Goal: Transaction & Acquisition: Purchase product/service

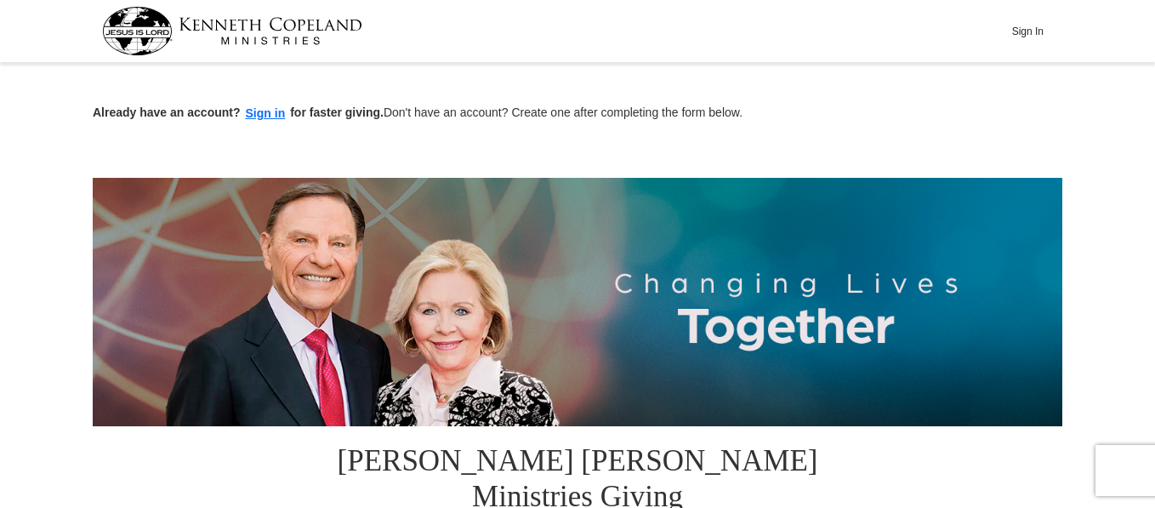
scroll to position [444, 0]
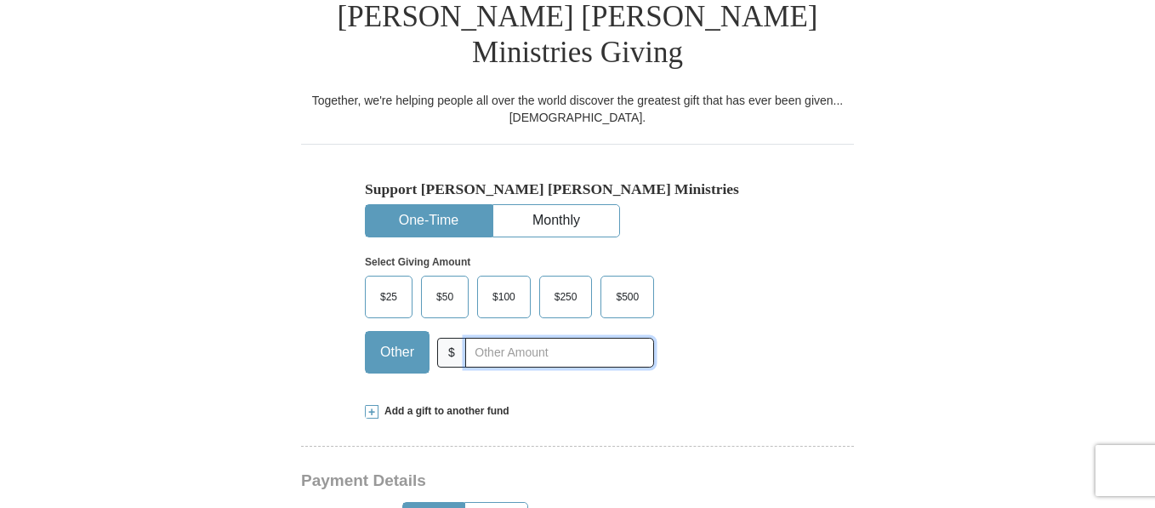
click at [623, 338] on input "text" at bounding box center [559, 353] width 189 height 30
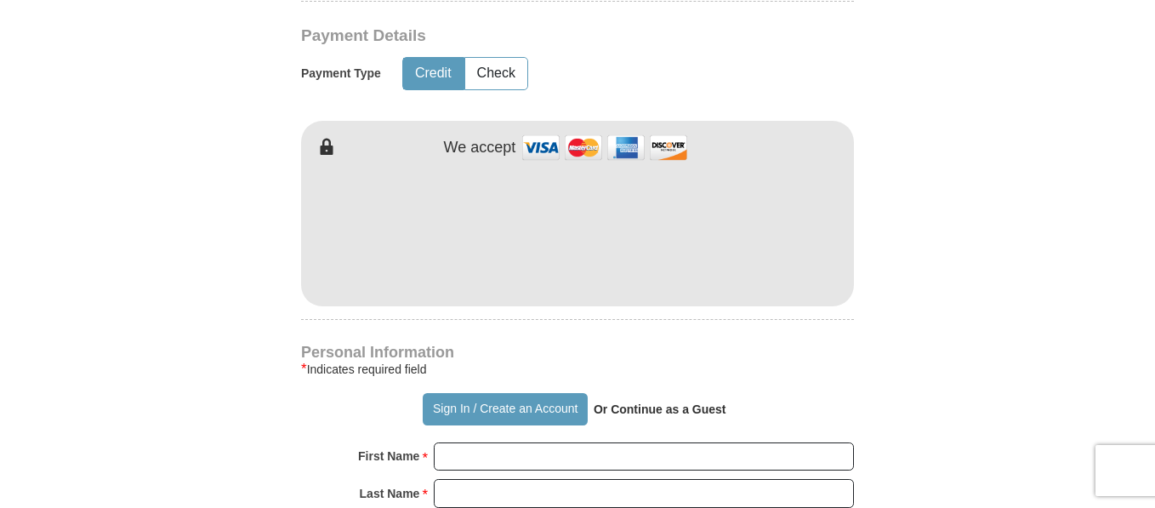
type input "275.00"
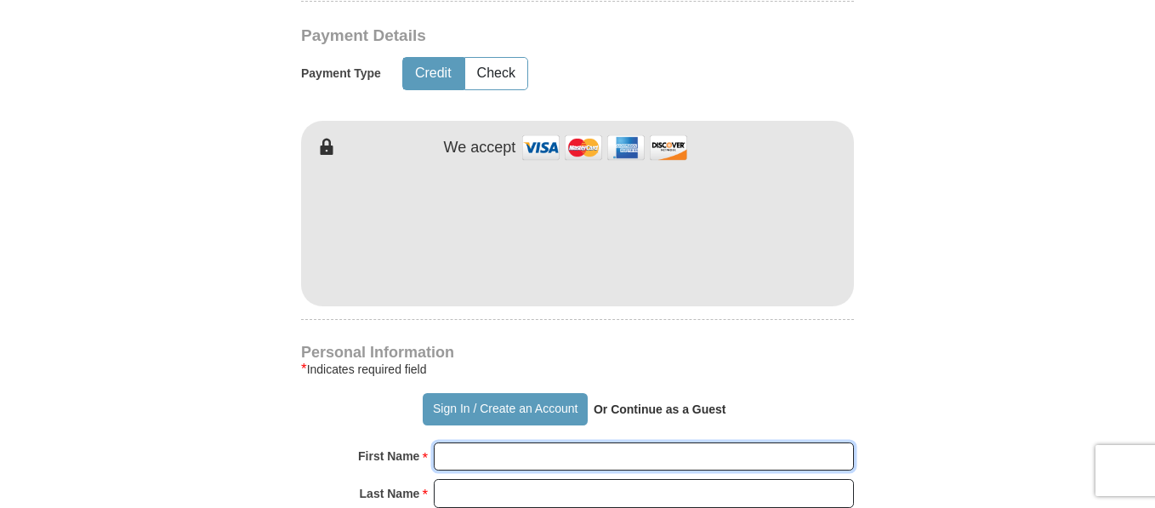
click at [767, 442] on input "First Name *" at bounding box center [644, 456] width 420 height 29
type input "[PERSON_NAME]"
type input "Hannans"
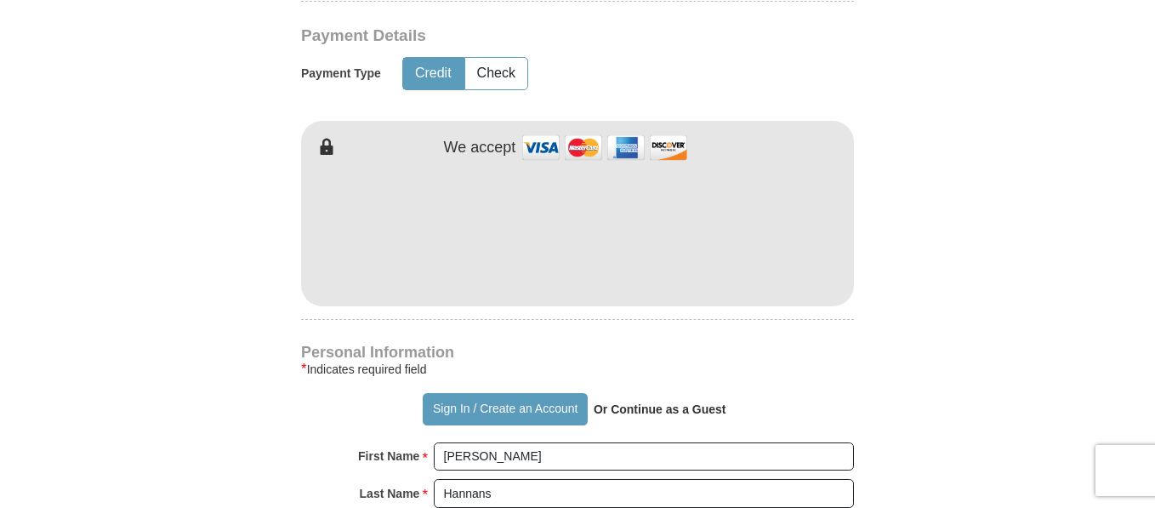
type input "[EMAIL_ADDRESS][DOMAIN_NAME]"
type input "[STREET_ADDRESS]"
type input "Orlando"
select select "FL"
type input "32810"
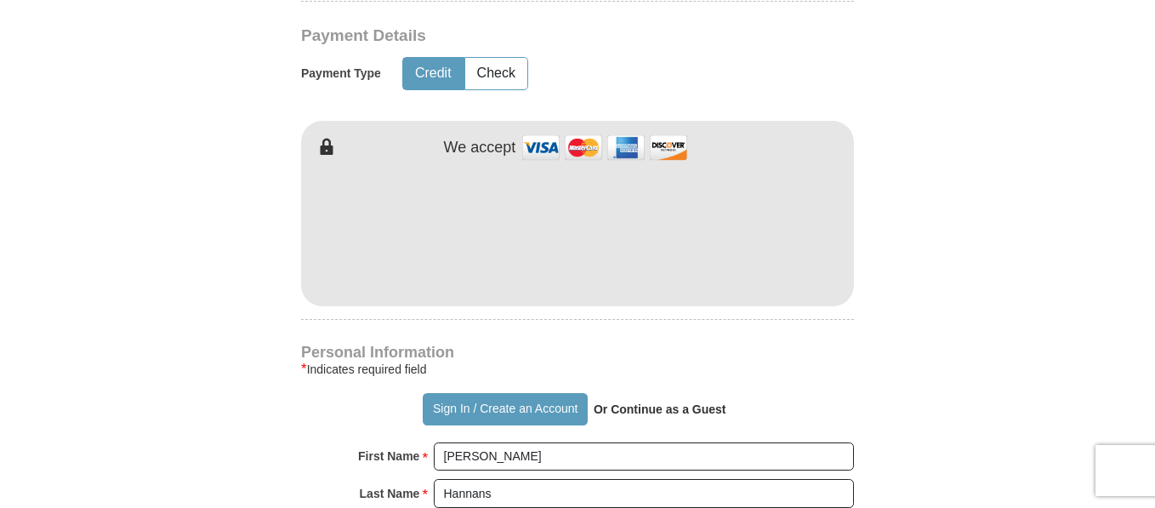
type input "4074089818"
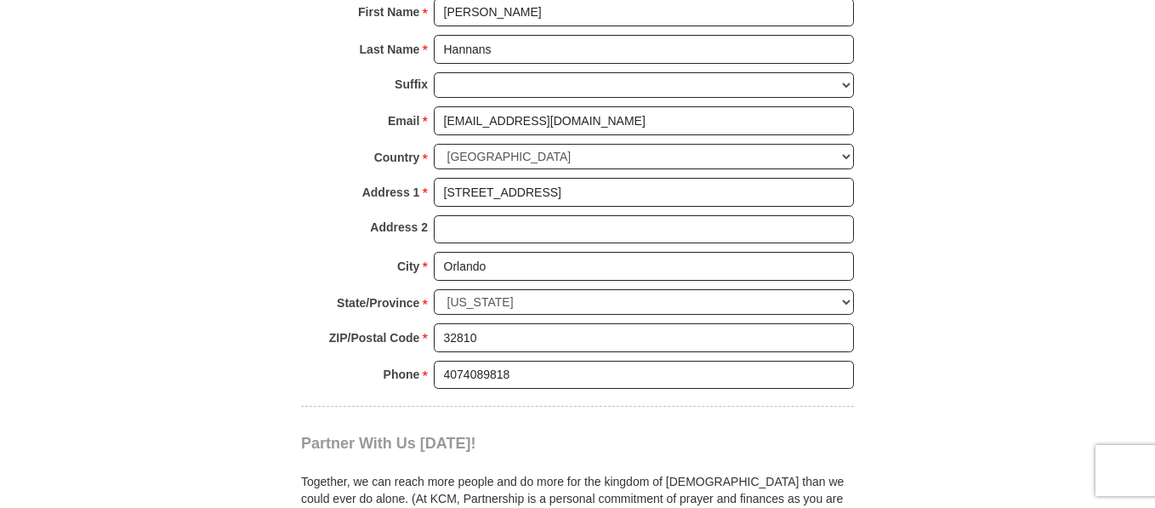
scroll to position [1778, 0]
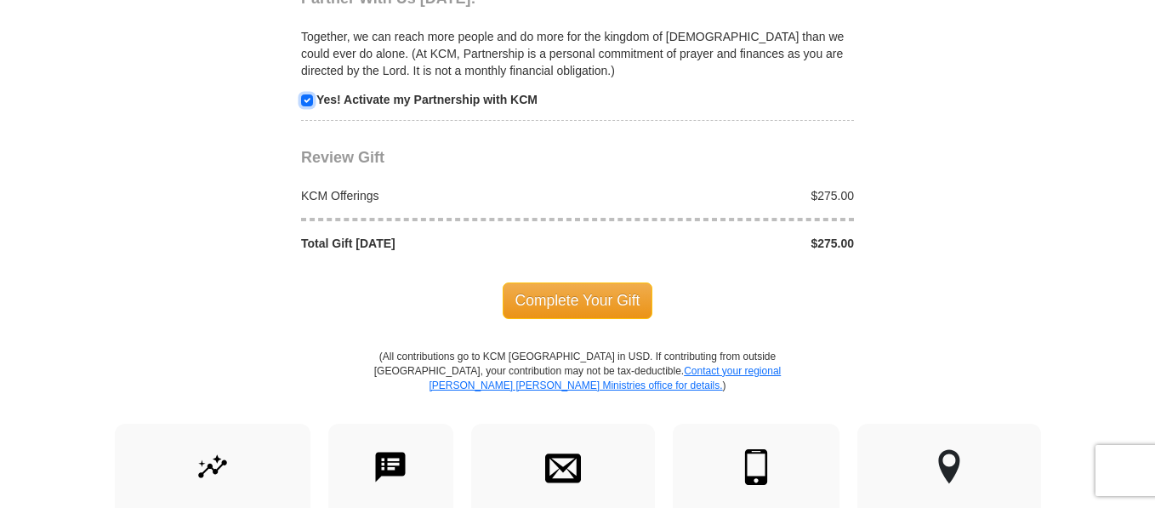
click at [305, 94] on input "checkbox" at bounding box center [307, 100] width 12 height 12
checkbox input "false"
click at [619, 282] on span "Complete Your Gift" at bounding box center [578, 300] width 151 height 36
